Goal: Information Seeking & Learning: Check status

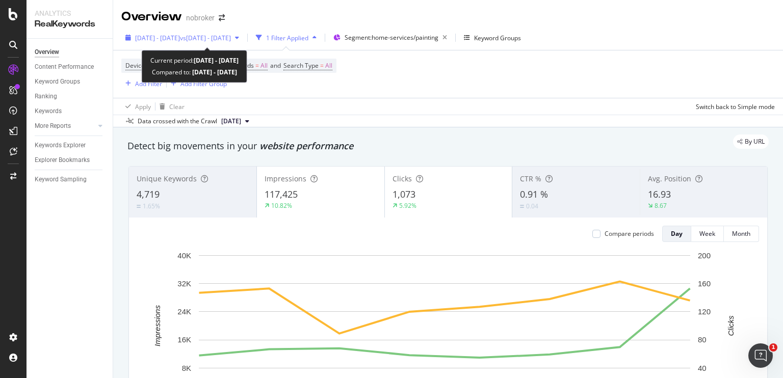
click at [180, 40] on span "[DATE] - [DATE]" at bounding box center [157, 38] width 45 height 9
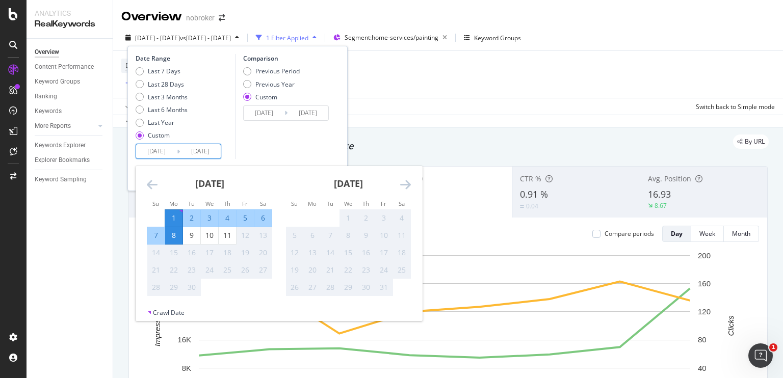
click at [151, 150] on input "2025/09/01" at bounding box center [156, 151] width 41 height 14
click at [238, 150] on div "Comparison Previous Period Previous Year Custom 2024/09/09 Navigate forward to …" at bounding box center [283, 106] width 97 height 105
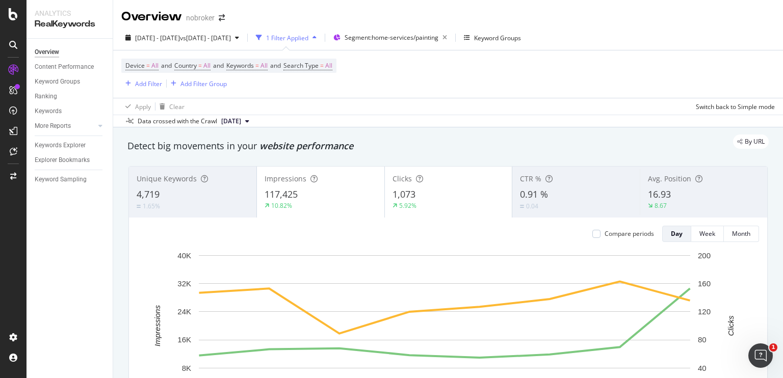
click at [408, 77] on div "Device = All and Country = All and Keywords = All and Search Type = All Add Fil…" at bounding box center [447, 73] width 653 height 47
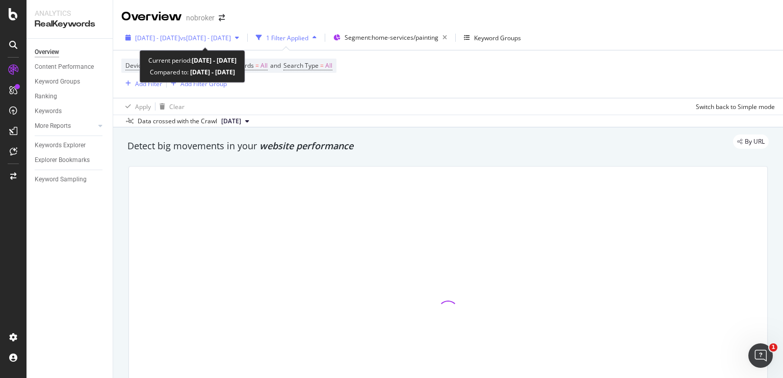
click at [224, 38] on span "vs 2024 Sep. 1st - Sep. 8th" at bounding box center [205, 38] width 51 height 9
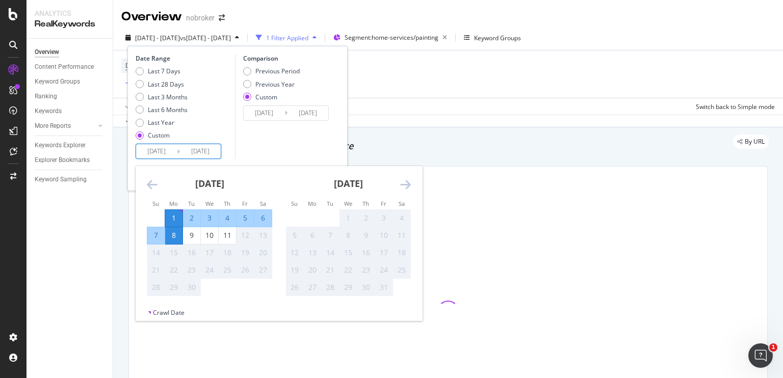
click at [164, 147] on input "2025/09/01" at bounding box center [156, 151] width 41 height 14
click at [153, 183] on icon "Move backward to switch to the previous month." at bounding box center [152, 184] width 11 height 12
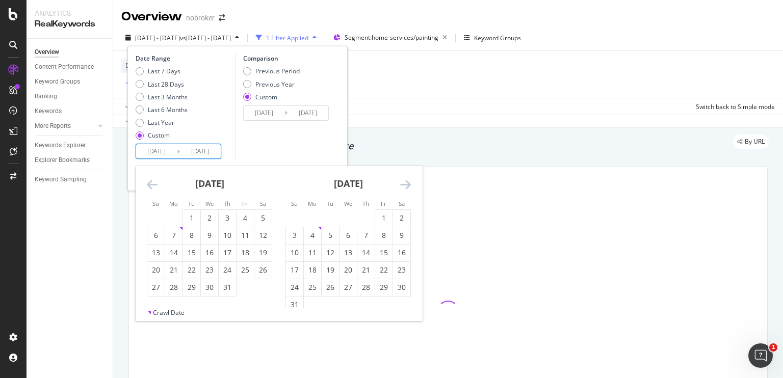
click at [153, 183] on icon "Move backward to switch to the previous month." at bounding box center [152, 184] width 11 height 12
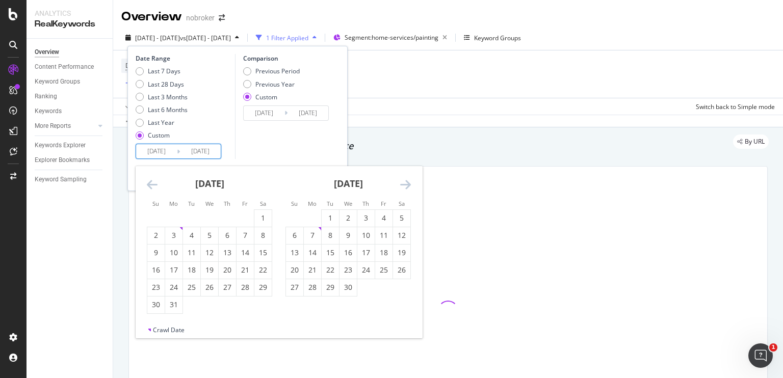
click at [153, 183] on icon "Move backward to switch to the previous month." at bounding box center [152, 184] width 11 height 12
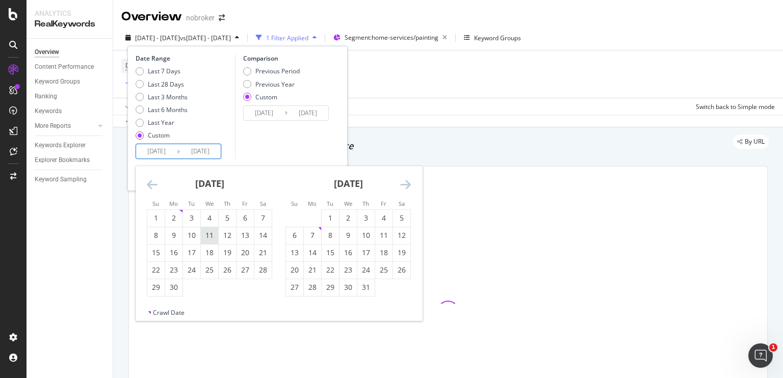
click at [212, 239] on div "11" at bounding box center [209, 235] width 17 height 10
type input "2024/09/11"
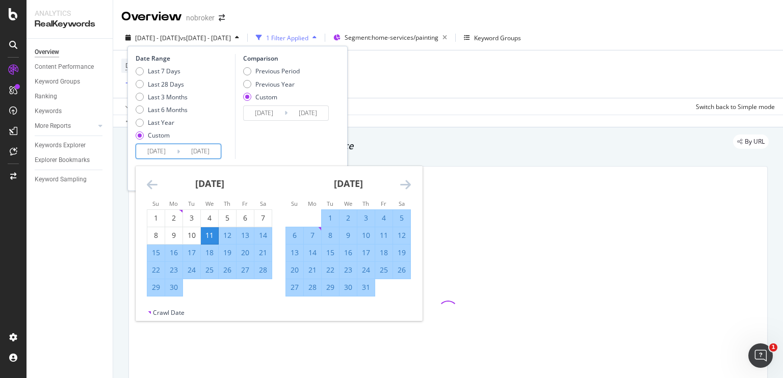
click at [174, 291] on div "30" at bounding box center [173, 287] width 17 height 10
type input "2024/09/30"
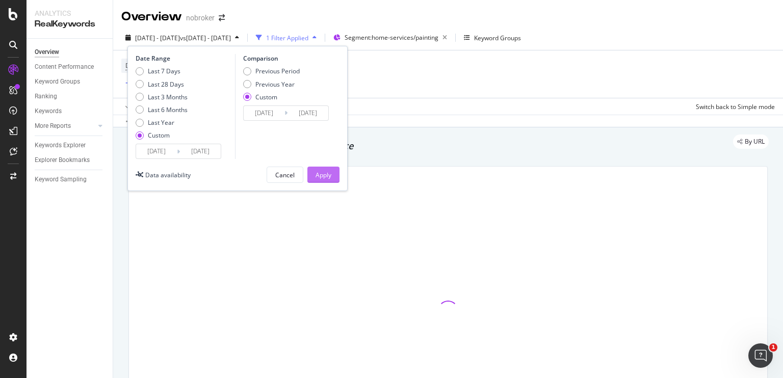
click at [327, 175] on div "Apply" at bounding box center [323, 175] width 16 height 9
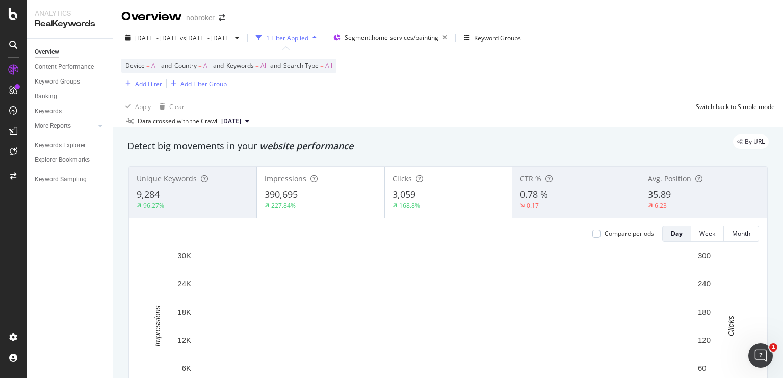
click at [395, 194] on span "3,059" at bounding box center [403, 194] width 23 height 12
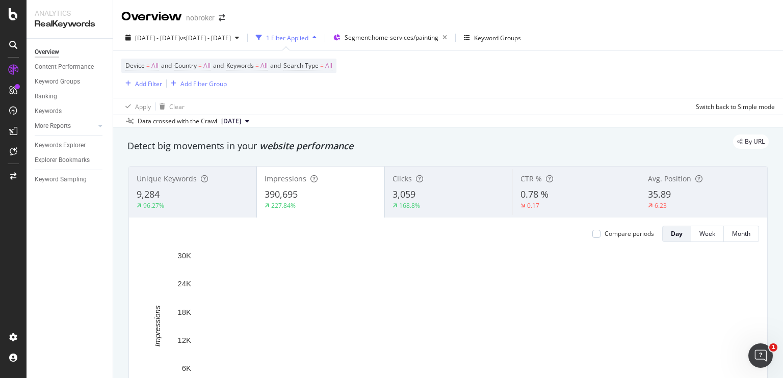
click at [408, 193] on span "3,059" at bounding box center [403, 194] width 23 height 12
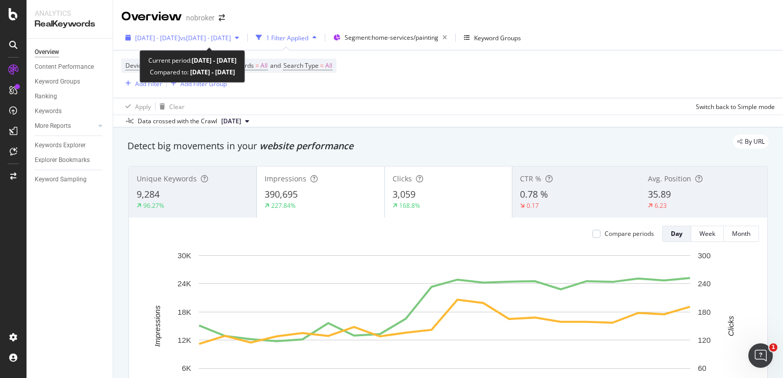
click at [231, 34] on span "vs 2024 Sep. 1st - Sep. 8th" at bounding box center [205, 38] width 51 height 9
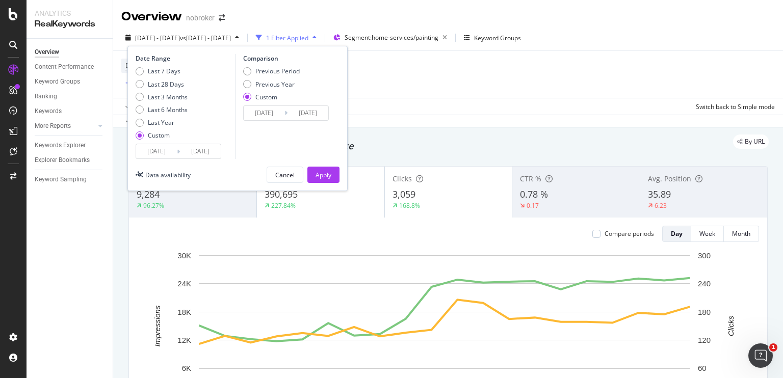
click at [165, 152] on input "2024/09/11" at bounding box center [156, 151] width 41 height 14
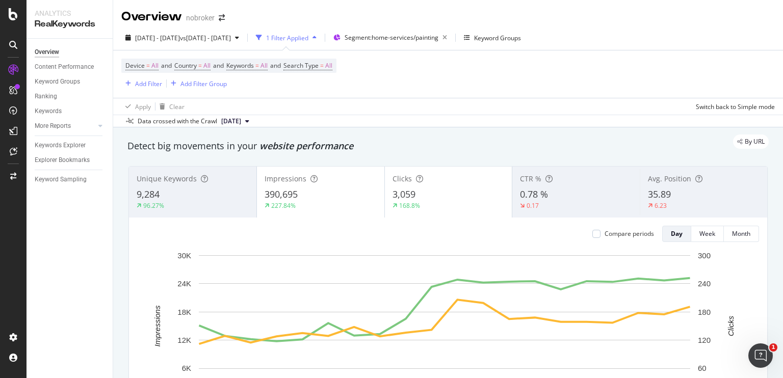
click at [374, 84] on div "Device = All and Country = All and Keywords = All and Search Type = All Add Fil…" at bounding box center [447, 73] width 653 height 47
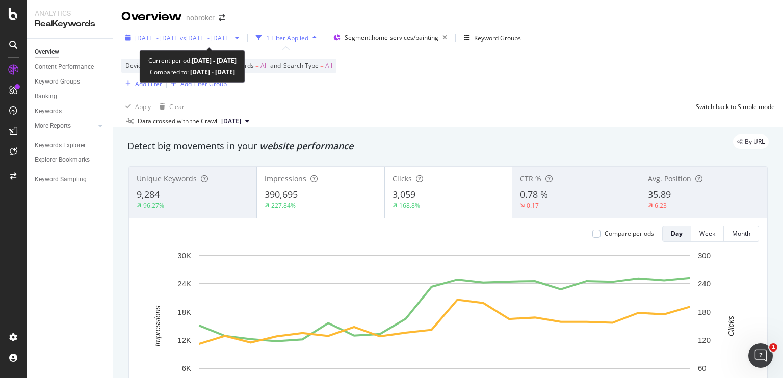
click at [223, 33] on div "2024 Sep. 11th - Sep. 30th vs 2024 Sep. 1st - Sep. 8th" at bounding box center [182, 37] width 122 height 15
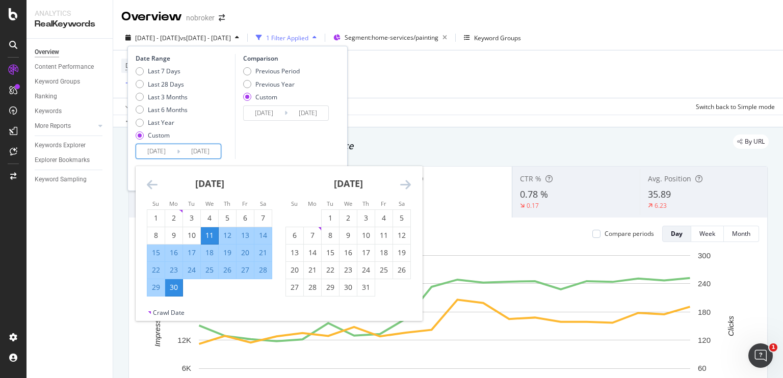
click at [194, 157] on input "2024/09/30" at bounding box center [200, 151] width 41 height 14
click at [382, 235] on div "11" at bounding box center [383, 235] width 17 height 10
type input "2024/10/11"
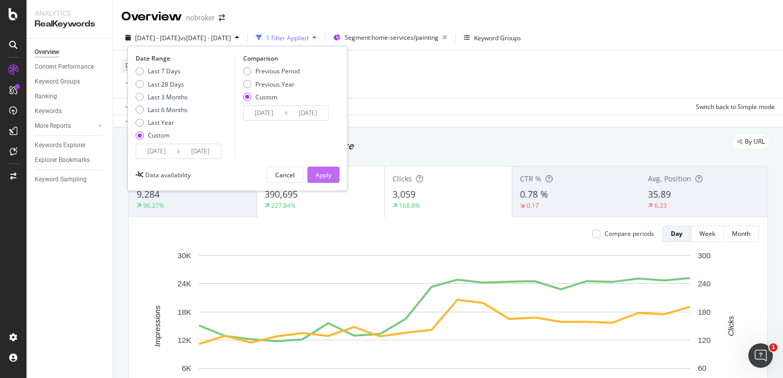
click at [327, 172] on div "Apply" at bounding box center [323, 175] width 16 height 9
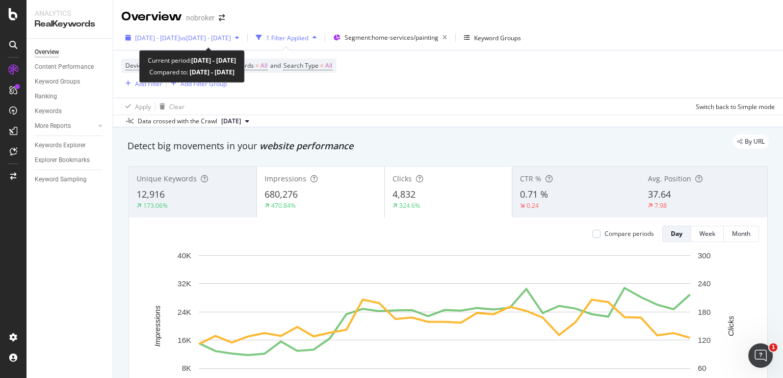
click at [180, 34] on span "2024 Sep. 11th - Oct. 11th" at bounding box center [157, 38] width 45 height 9
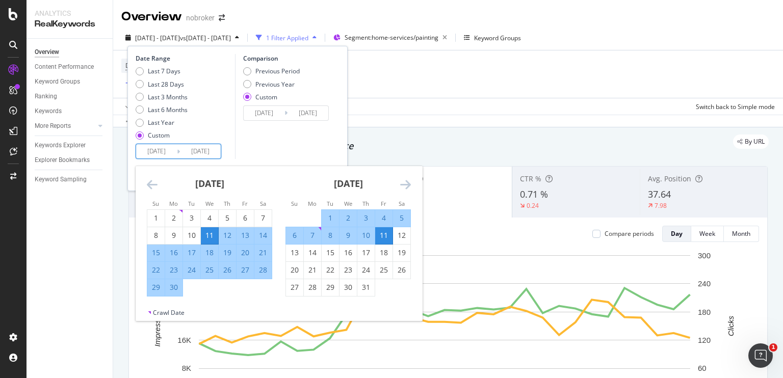
click at [149, 148] on input "2024/09/11" at bounding box center [156, 151] width 41 height 14
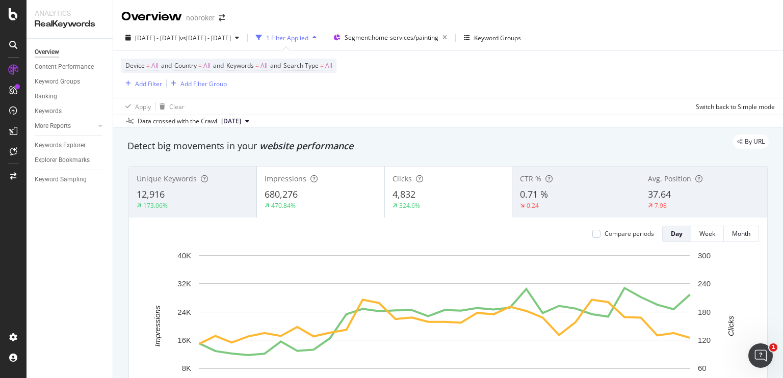
click at [393, 115] on div "Data crossed with the Crawl 2024 Oct. 7th" at bounding box center [448, 121] width 670 height 12
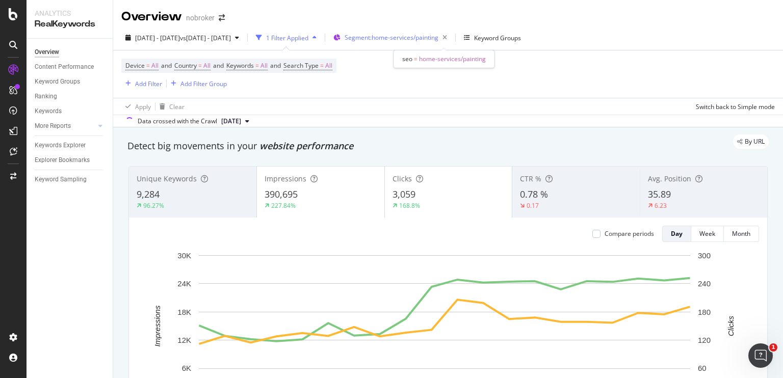
click at [438, 41] on span "Segment: home-services/painting" at bounding box center [392, 37] width 94 height 9
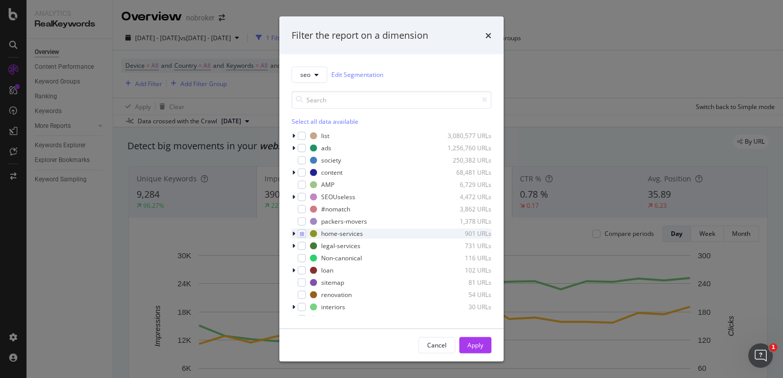
click at [293, 230] on icon "modal" at bounding box center [293, 233] width 3 height 6
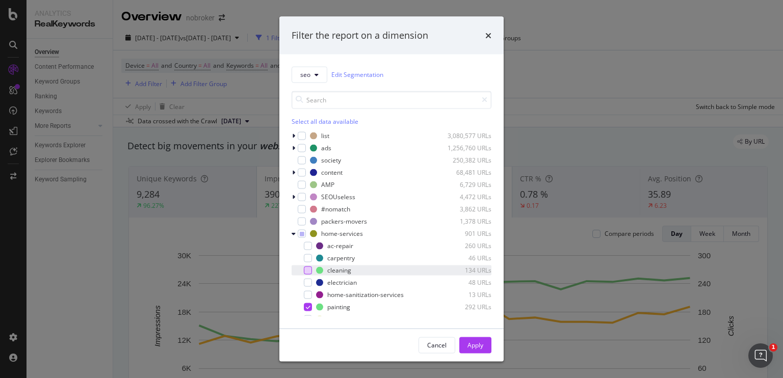
click at [309, 272] on div "modal" at bounding box center [308, 270] width 8 height 8
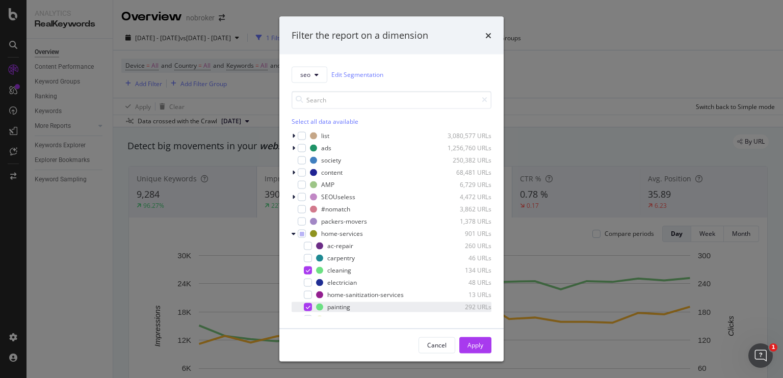
click at [308, 304] on icon "modal" at bounding box center [308, 306] width 5 height 5
click at [476, 343] on div "Apply" at bounding box center [475, 345] width 16 height 9
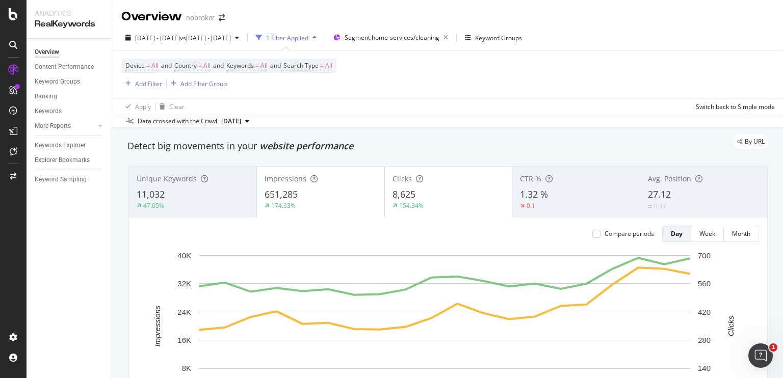
click at [675, 136] on div "By URL" at bounding box center [442, 142] width 651 height 14
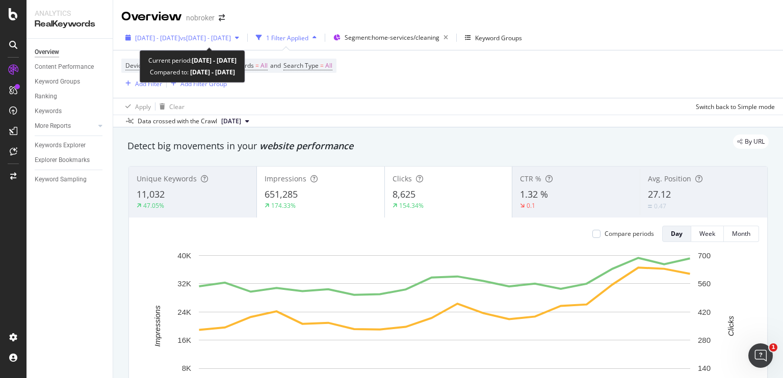
click at [230, 32] on div "2024 Sep. 11th - Sep. 30th vs 2024 Sep. 1st - Sep. 8th" at bounding box center [182, 37] width 122 height 15
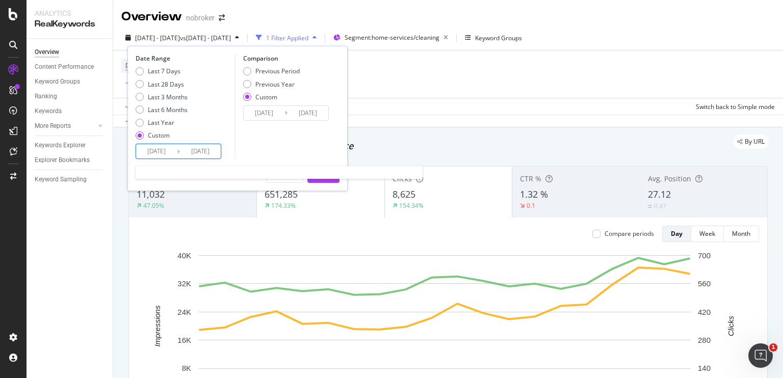
click at [198, 154] on input "2024/09/30" at bounding box center [200, 151] width 41 height 14
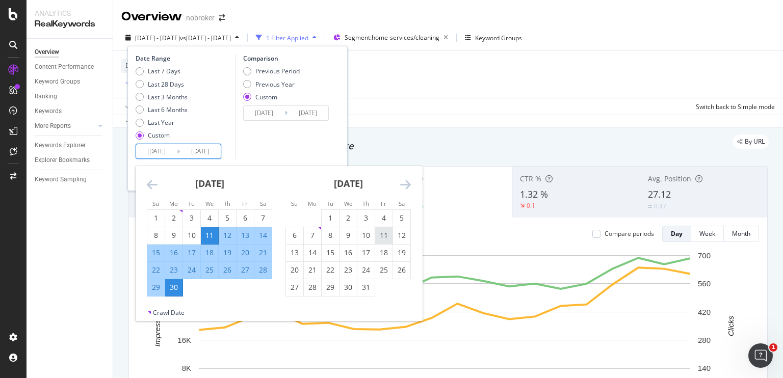
click at [379, 236] on div "11" at bounding box center [383, 235] width 17 height 10
type input "2024/10/11"
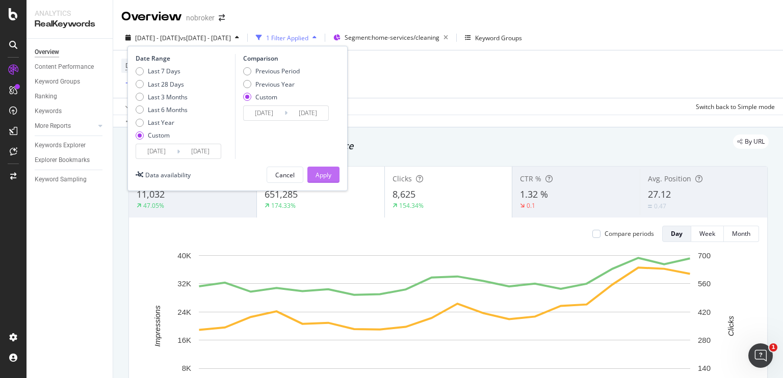
click at [326, 179] on div "Apply" at bounding box center [323, 175] width 16 height 9
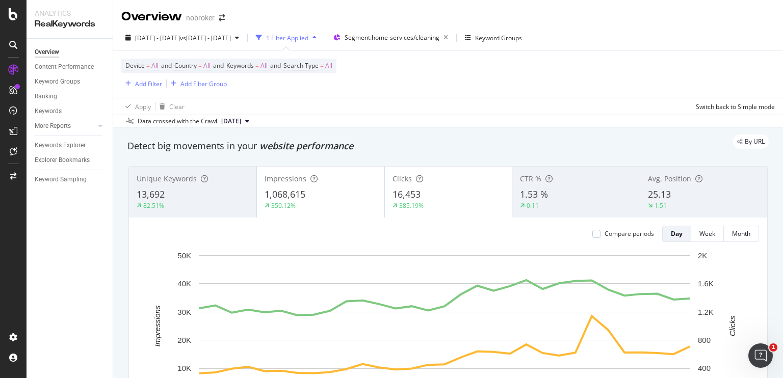
click at [675, 58] on div "Device = All and Country = All and Keywords = All and Search Type = All Add Fil…" at bounding box center [447, 73] width 653 height 47
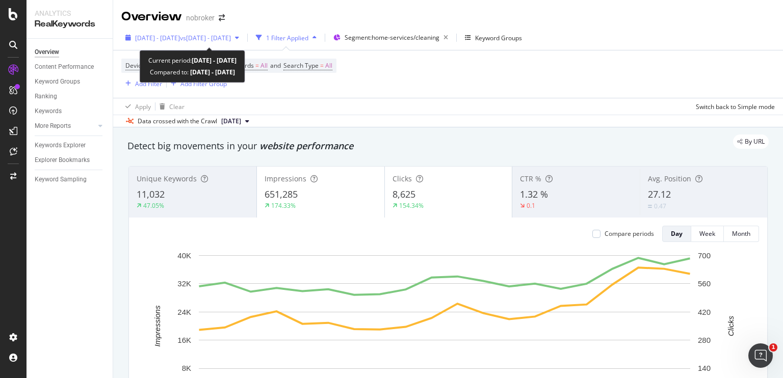
click at [227, 43] on div "2024 Sep. 11th - Sep. 30th vs 2024 Sep. 1st - Sep. 8th" at bounding box center [182, 37] width 122 height 15
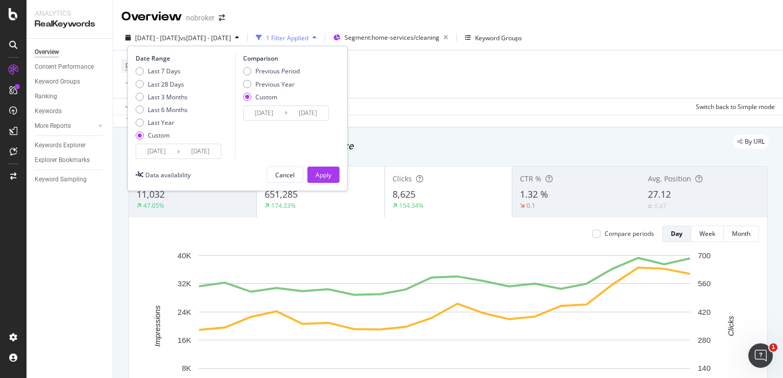
click at [249, 74] on div "Previous Period" at bounding box center [247, 71] width 8 height 8
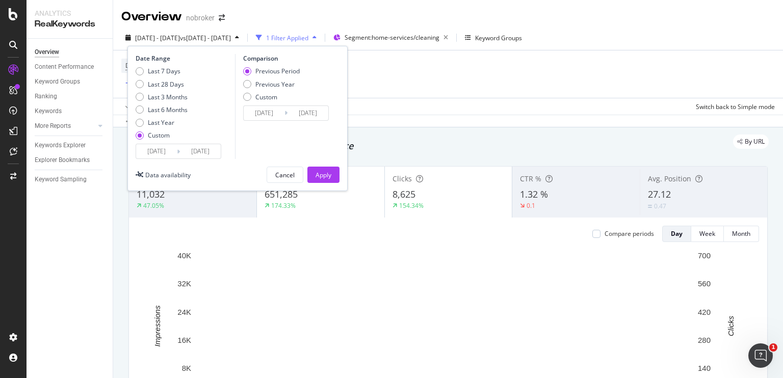
type input "2024/08/22"
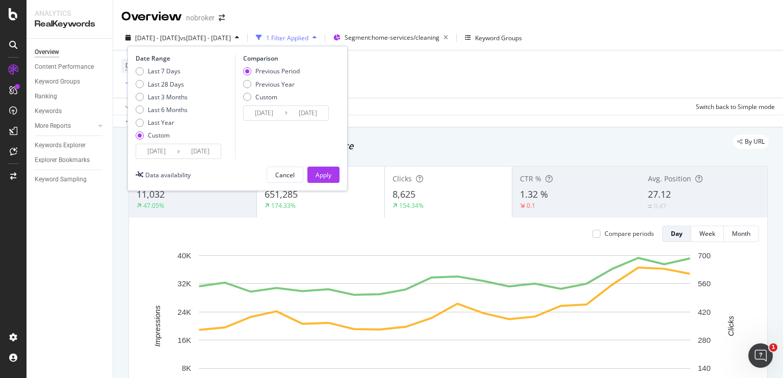
type input "2024/09/10"
click at [317, 172] on div "Apply" at bounding box center [323, 175] width 16 height 9
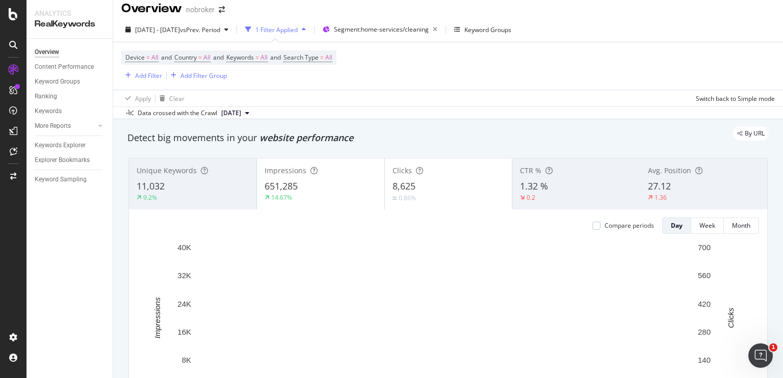
scroll to position [9, 0]
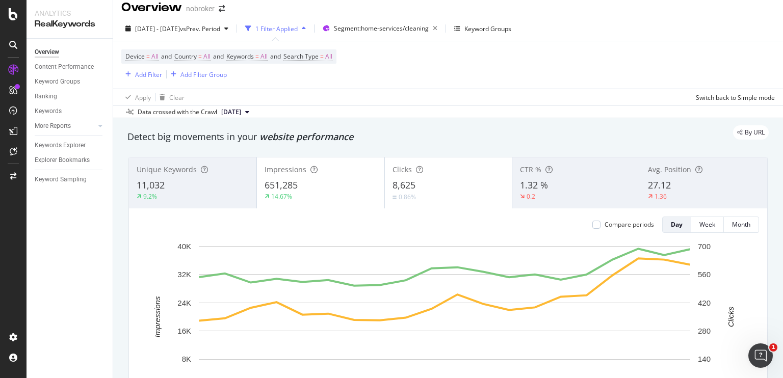
click at [427, 130] on div "By URL" at bounding box center [442, 132] width 651 height 14
click at [444, 111] on div "Data crossed with the Crawl 2024 Sep. 2nd" at bounding box center [448, 112] width 670 height 12
click at [309, 101] on div "Apply Clear Switch back to Simple mode" at bounding box center [448, 97] width 670 height 17
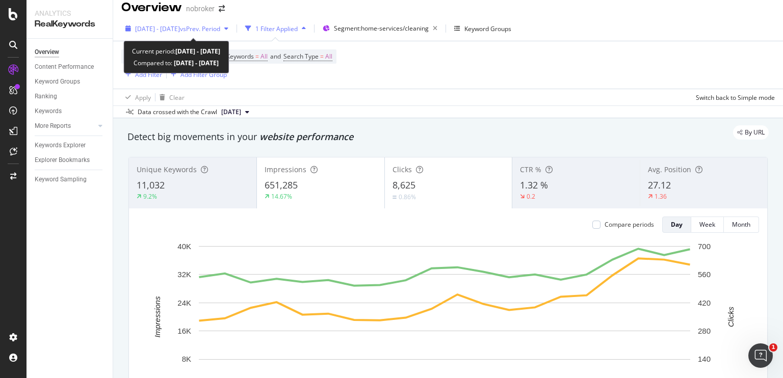
click at [217, 28] on span "vs Prev. Period" at bounding box center [200, 28] width 40 height 9
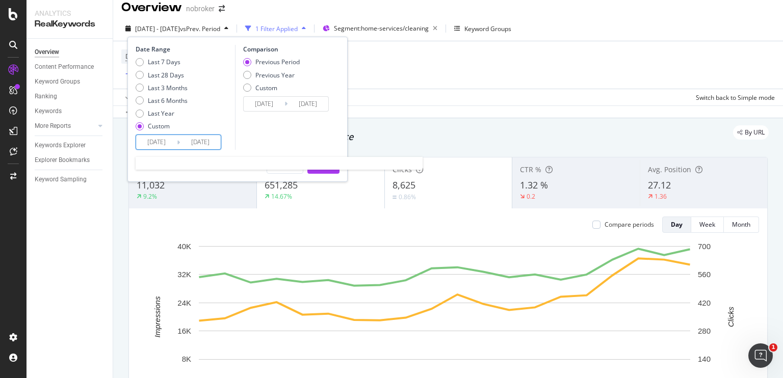
click at [198, 138] on input "2024/09/30" at bounding box center [200, 142] width 41 height 14
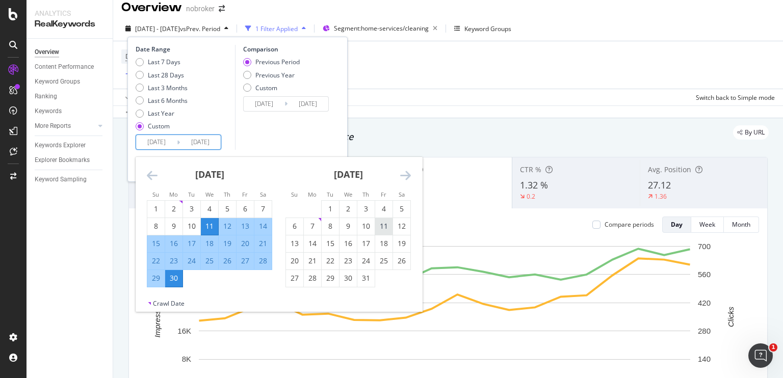
click at [379, 226] on div "11" at bounding box center [383, 226] width 17 height 10
type input "2024/10/11"
type input "2024/08/11"
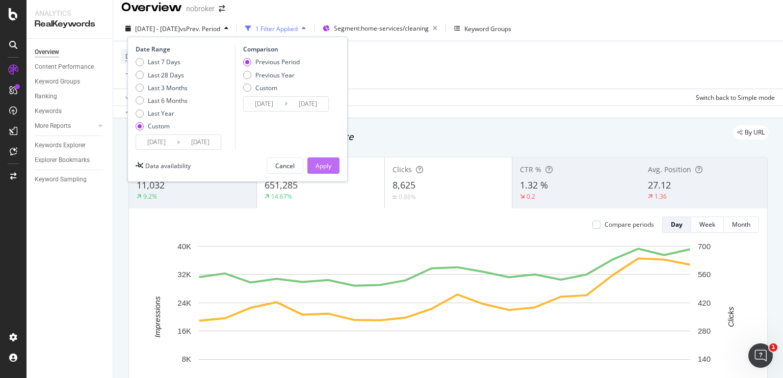
click at [327, 166] on div "Apply" at bounding box center [323, 166] width 16 height 9
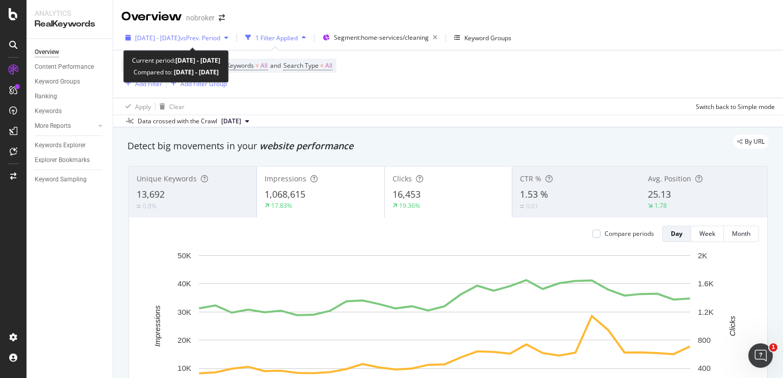
click at [224, 44] on div "2024 Sep. 11th - Oct. 11th vs Prev. Period" at bounding box center [176, 37] width 111 height 15
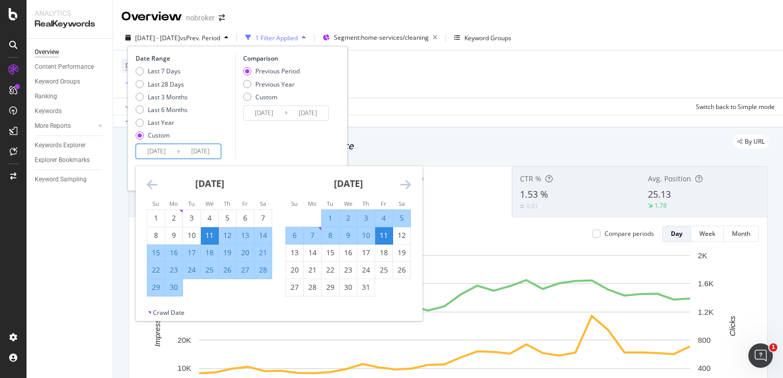
click at [157, 154] on input "2024/09/11" at bounding box center [156, 151] width 41 height 14
type input "2024/09/11"
type input "2025/09/11"
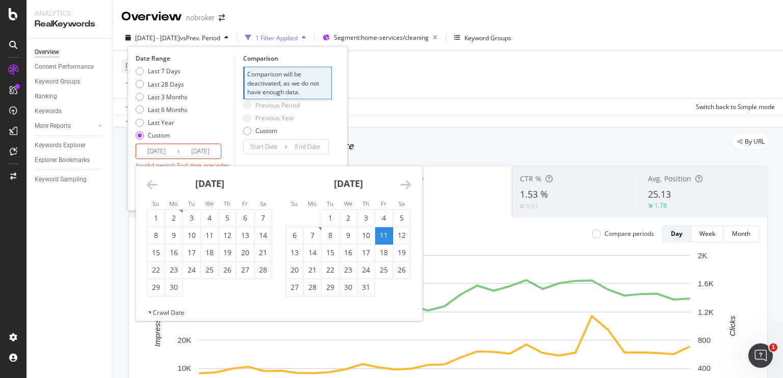
click at [198, 152] on input "2024/10/11" at bounding box center [200, 151] width 41 height 14
click at [228, 135] on div "Last 7 Days Last 28 Days Last 3 Months Last 6 Months Last Year Custom" at bounding box center [184, 105] width 97 height 77
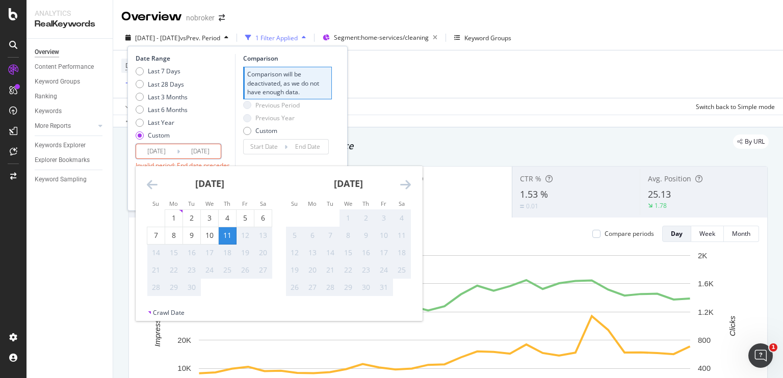
click at [200, 151] on input "2024/10/11" at bounding box center [200, 151] width 41 height 14
click at [222, 140] on div "Last 7 Days Last 28 Days Last 3 Months Last 6 Months Last Year Custom" at bounding box center [184, 105] width 97 height 77
type input "2024/10/11"
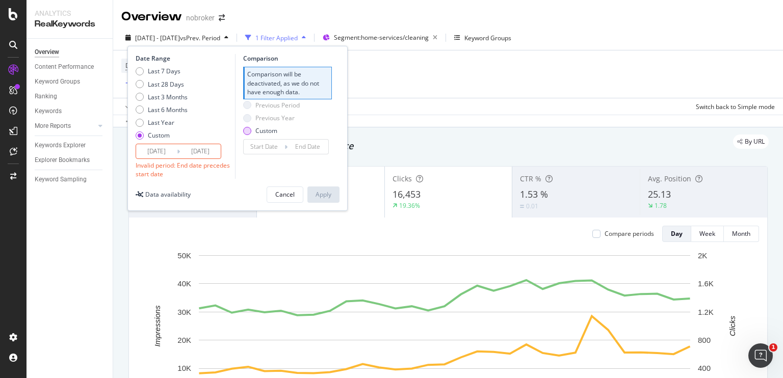
click at [247, 130] on div "Custom" at bounding box center [247, 131] width 8 height 8
type input "2021/09/15"
type input "2025/09/10"
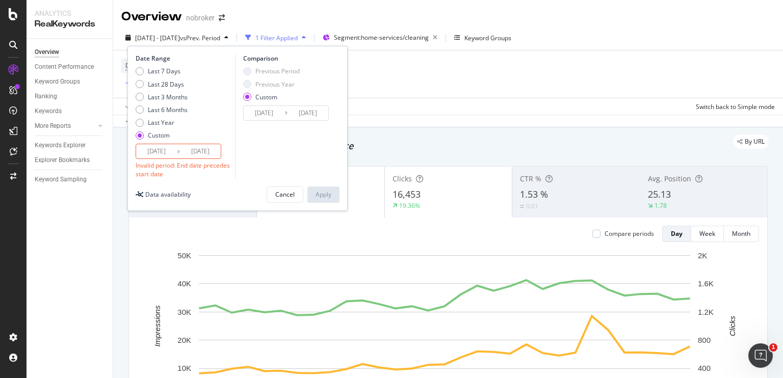
click at [196, 151] on input "2024/10/11" at bounding box center [200, 151] width 41 height 14
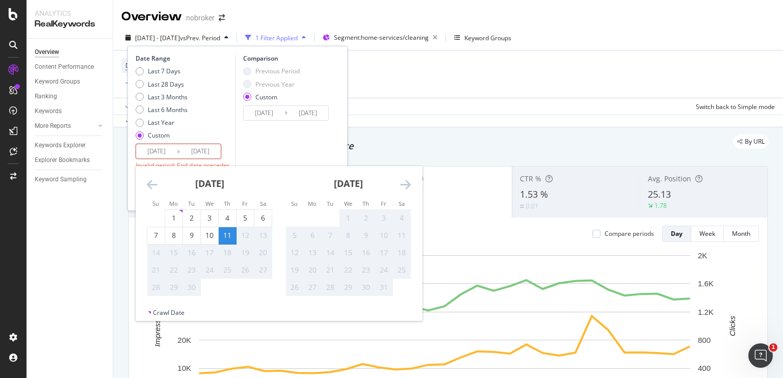
click at [227, 139] on div "Last 7 Days Last 28 Days Last 3 Months Last 6 Months Last Year Custom" at bounding box center [184, 105] width 97 height 77
type input "2024/10/11"
click at [153, 154] on input "2025/09/11" at bounding box center [156, 151] width 41 height 14
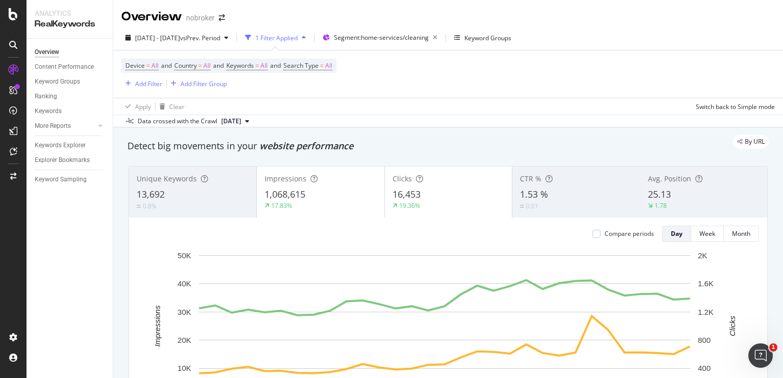
click at [427, 93] on div "Device = All and Country = All and Keywords = All and Search Type = All Add Fil…" at bounding box center [447, 73] width 653 height 47
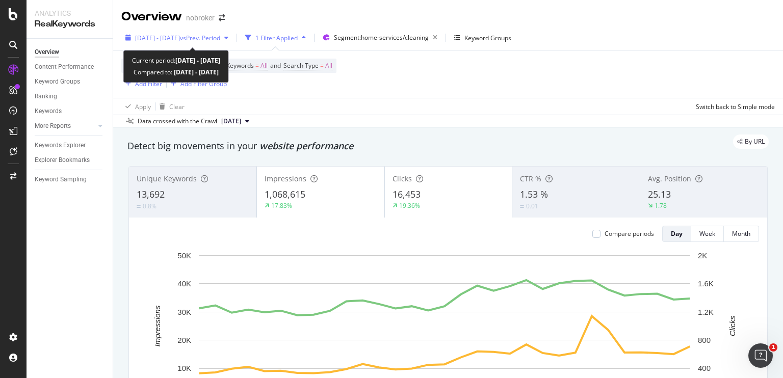
click at [180, 36] on span "2024 Sep. 11th - Oct. 11th" at bounding box center [157, 38] width 45 height 9
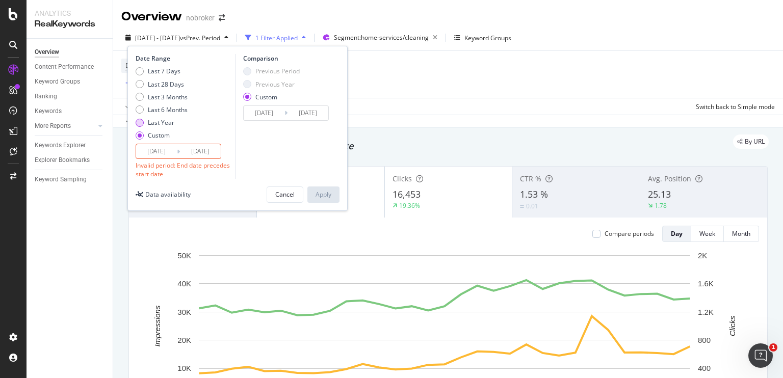
click at [139, 121] on div "Last Year" at bounding box center [140, 123] width 8 height 8
type input "2024/09/12"
type input "2025/09/11"
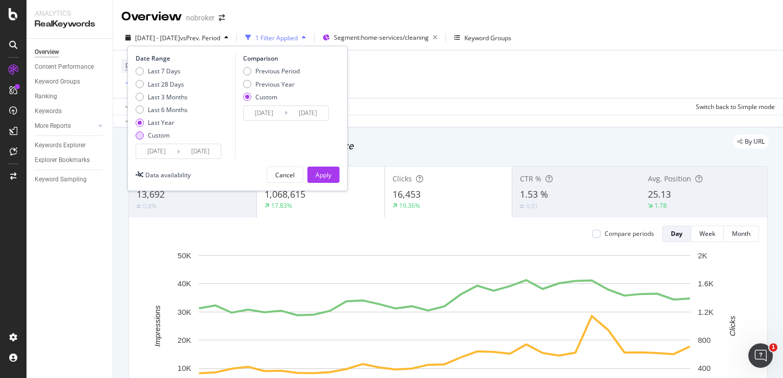
click at [140, 136] on div "Custom" at bounding box center [140, 136] width 8 height 8
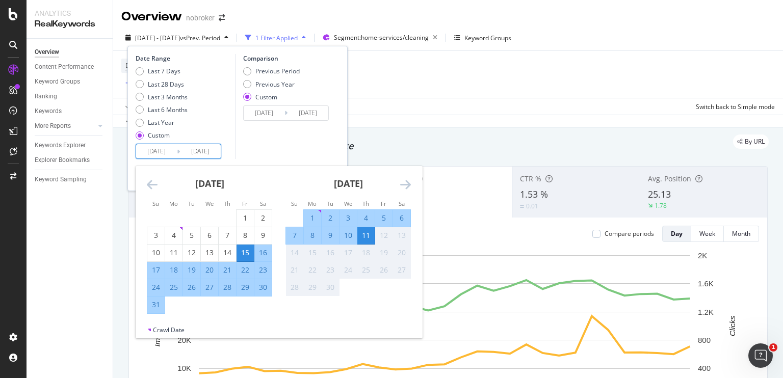
click at [165, 152] on input "2025/08/15" at bounding box center [156, 151] width 41 height 14
click at [305, 216] on div "1" at bounding box center [312, 218] width 17 height 10
type input "2025/09/01"
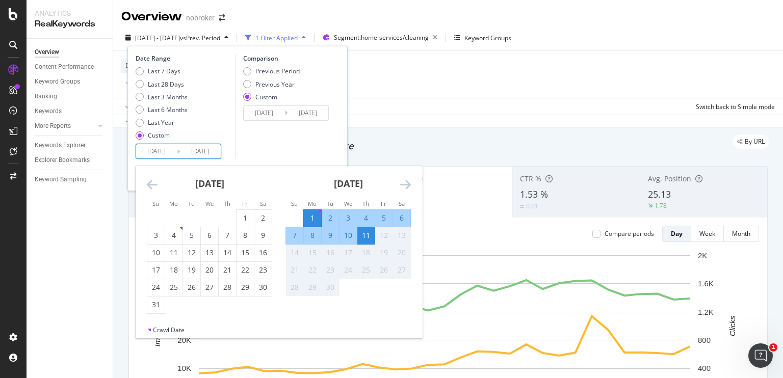
click at [368, 235] on div "11" at bounding box center [365, 235] width 17 height 10
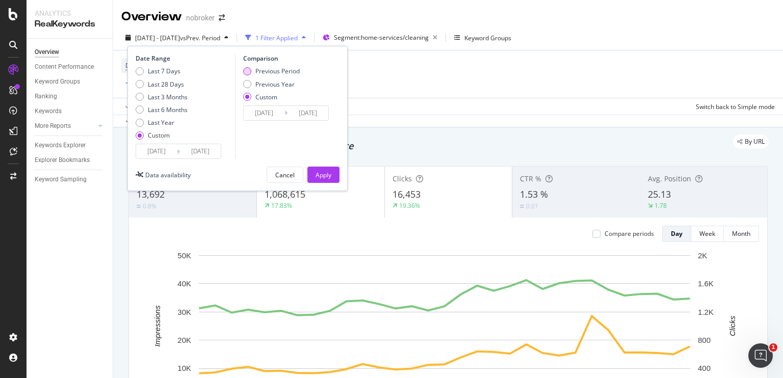
click at [247, 70] on div "Previous Period" at bounding box center [247, 71] width 8 height 8
type input "2025/08/21"
type input "2025/08/31"
click at [328, 171] on div "Apply" at bounding box center [323, 175] width 16 height 9
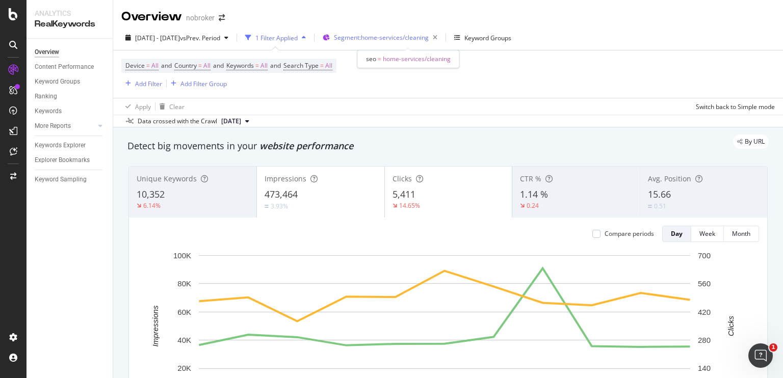
click at [391, 38] on span "Segment: home-services/cleaning" at bounding box center [381, 37] width 95 height 9
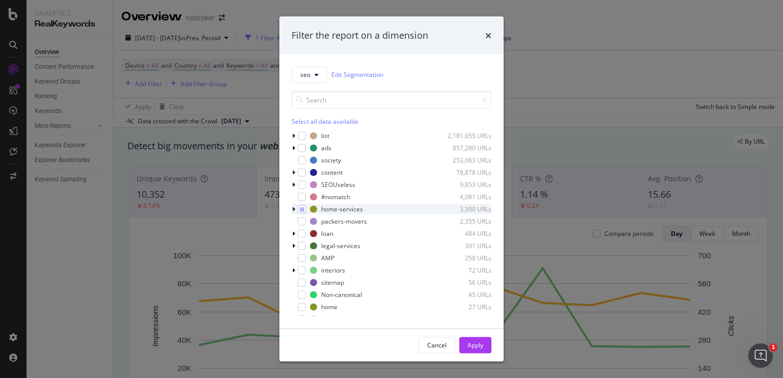
click at [292, 209] on icon "modal" at bounding box center [293, 209] width 3 height 6
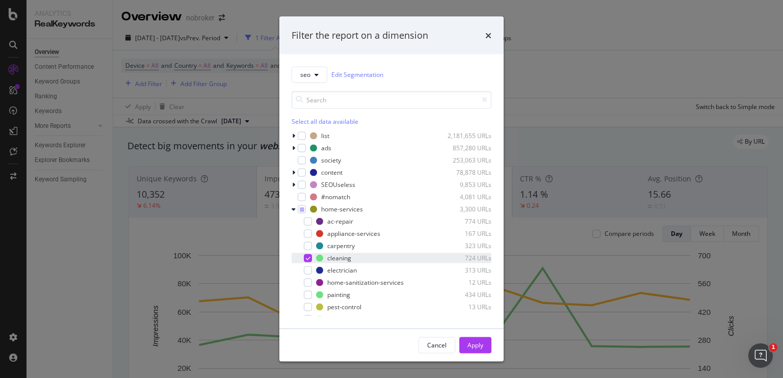
click at [305, 260] on div "modal" at bounding box center [308, 258] width 8 height 8
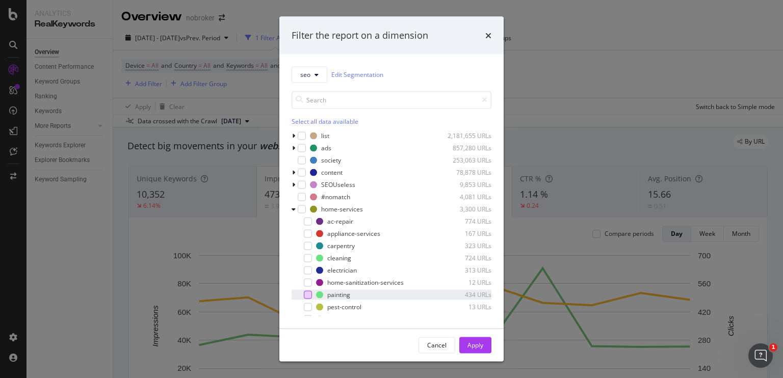
click at [309, 291] on div "modal" at bounding box center [308, 295] width 8 height 8
click at [477, 348] on div "Apply" at bounding box center [475, 345] width 16 height 9
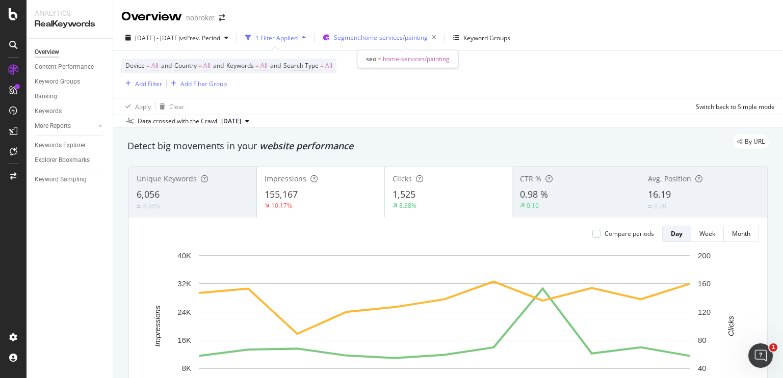
click at [381, 40] on span "Segment: home-services/painting" at bounding box center [381, 37] width 94 height 9
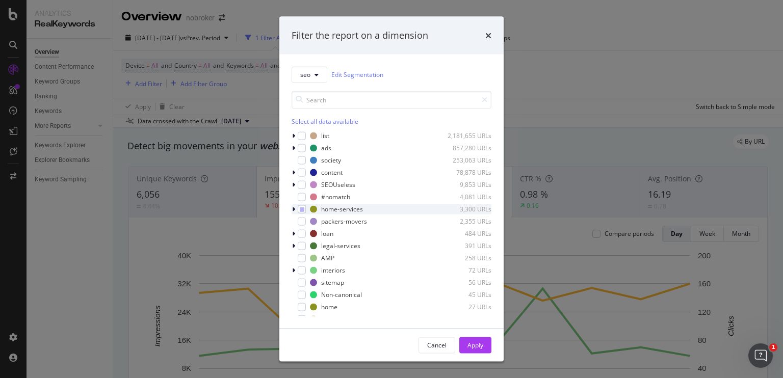
click at [294, 205] on div "modal" at bounding box center [295, 209] width 6 height 10
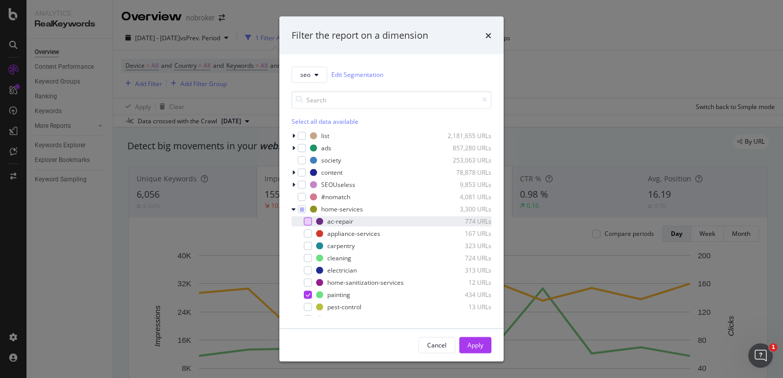
click at [304, 222] on div "modal" at bounding box center [308, 221] width 8 height 8
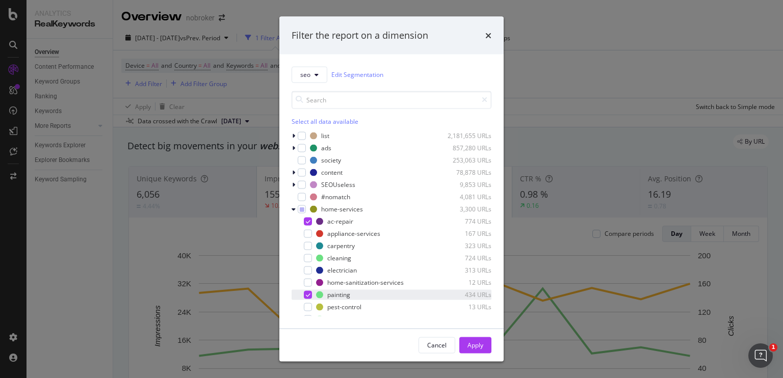
click at [307, 293] on icon "modal" at bounding box center [308, 294] width 5 height 5
click at [487, 346] on button "Apply" at bounding box center [475, 345] width 32 height 16
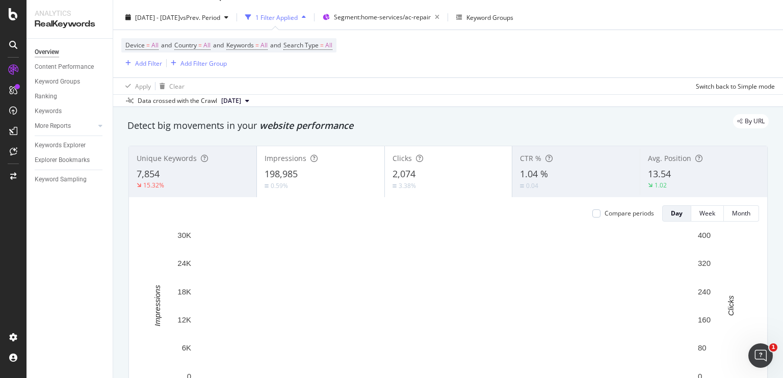
scroll to position [22, 0]
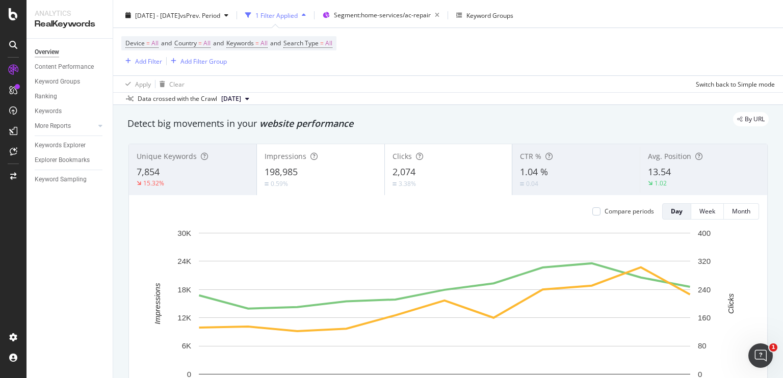
click at [444, 97] on div "Data crossed with the Crawl 2025 Sep. 1st" at bounding box center [448, 98] width 670 height 12
